Goal: Check status

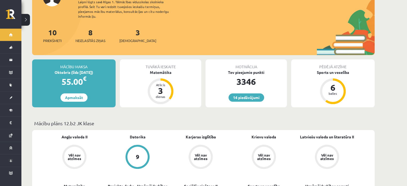
scroll to position [134, 0]
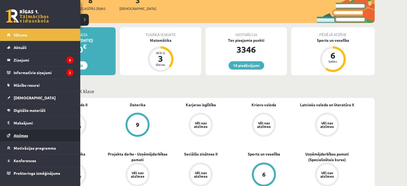
click at [24, 134] on span "Atzīmes" at bounding box center [21, 135] width 14 height 5
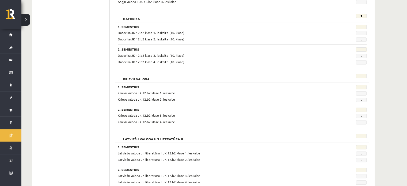
scroll to position [153, 0]
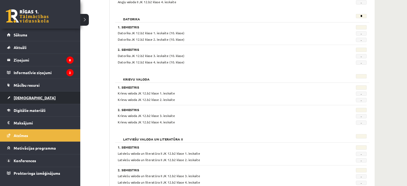
click at [24, 97] on span "[DEMOGRAPHIC_DATA]" at bounding box center [35, 97] width 42 height 5
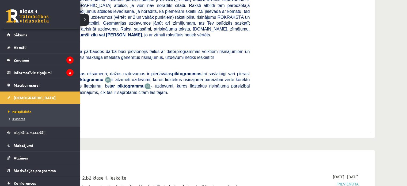
click at [13, 118] on span "Izlabotās" at bounding box center [16, 118] width 18 height 4
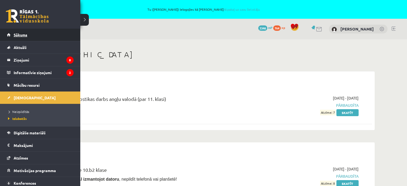
click at [19, 36] on span "Sākums" at bounding box center [21, 34] width 14 height 5
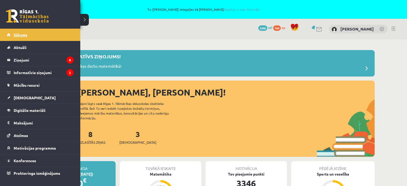
click at [21, 31] on link "Sākums" at bounding box center [40, 35] width 67 height 12
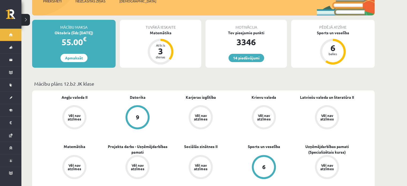
scroll to position [214, 0]
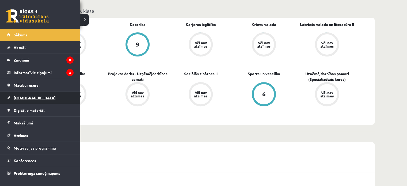
click at [25, 100] on link "[DEMOGRAPHIC_DATA]" at bounding box center [40, 97] width 67 height 12
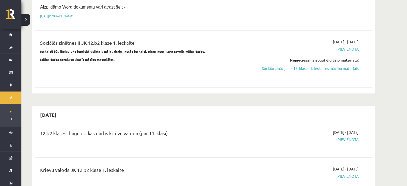
scroll to position [374, 0]
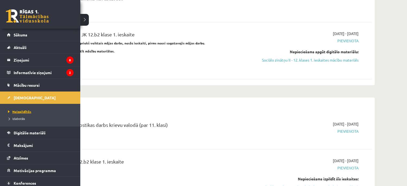
click at [21, 112] on span "Neizpildītās" at bounding box center [19, 111] width 25 height 4
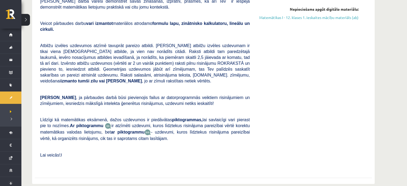
scroll to position [0, 0]
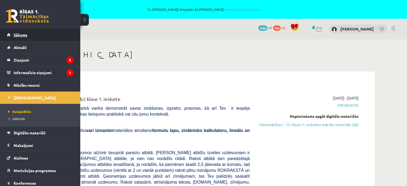
click at [28, 37] on link "Sākums" at bounding box center [40, 35] width 67 height 12
